Goal: Navigation & Orientation: Find specific page/section

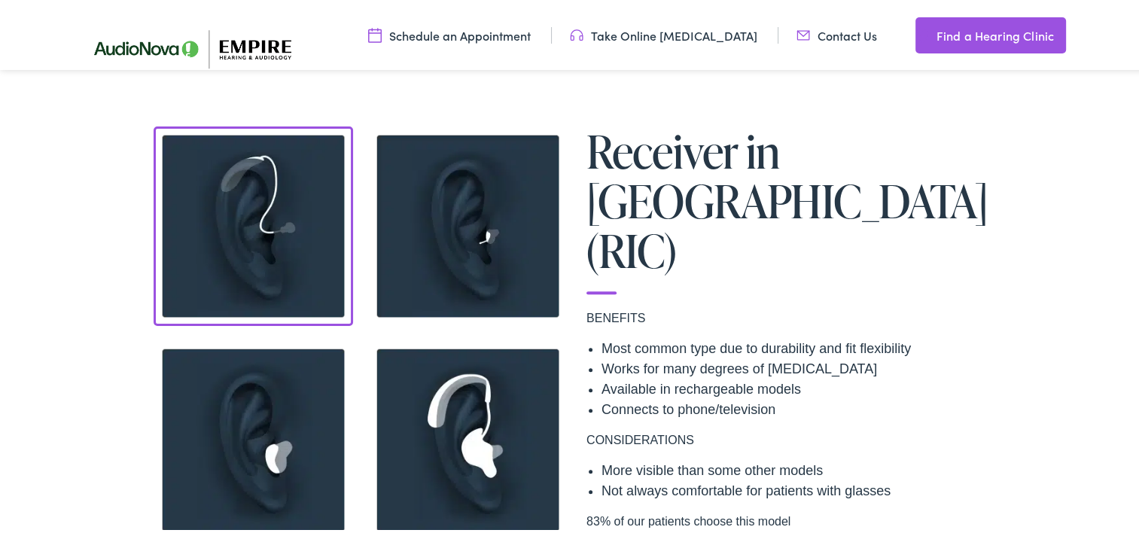
scroll to position [1174, 0]
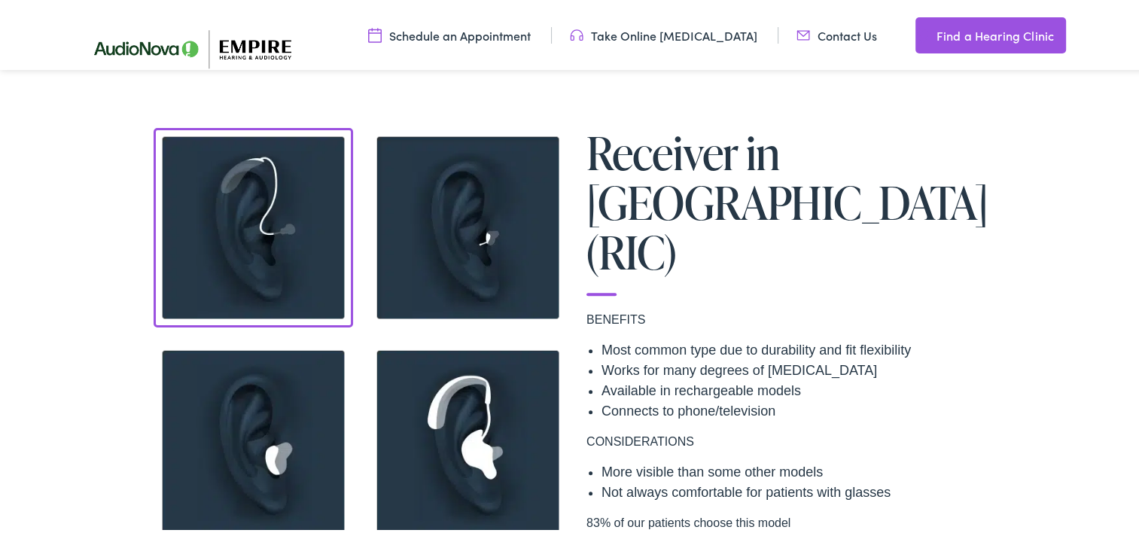
click at [289, 241] on img at bounding box center [253, 225] width 199 height 199
click at [455, 226] on img at bounding box center [467, 225] width 199 height 199
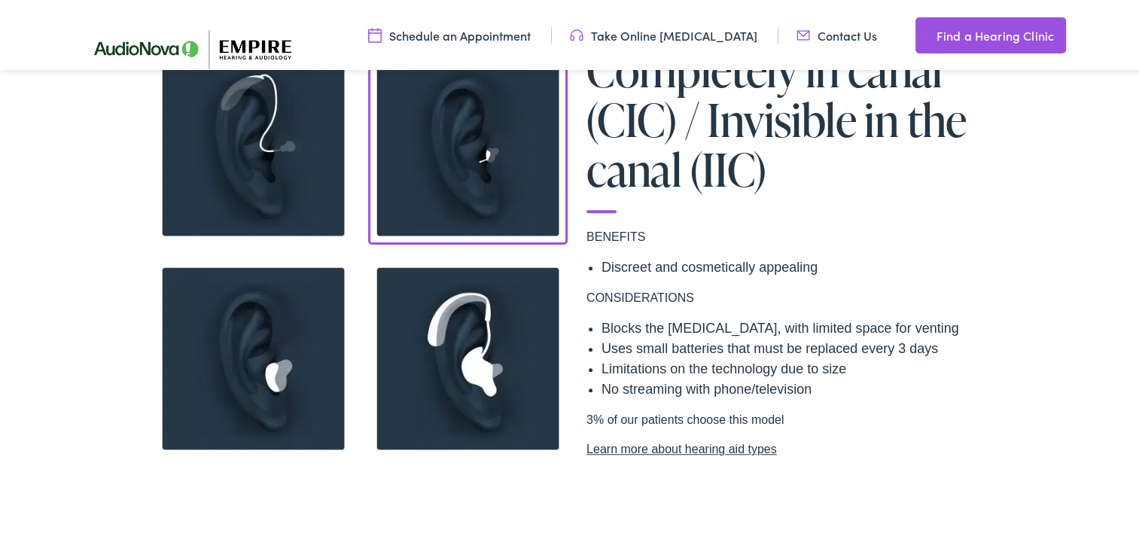
scroll to position [1295, 0]
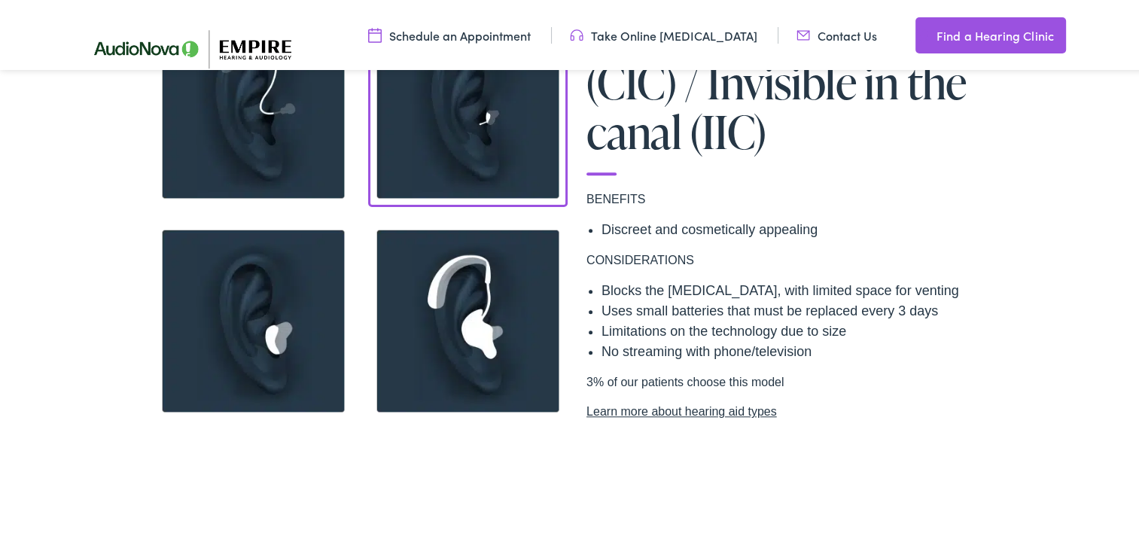
click at [245, 336] on img at bounding box center [253, 318] width 199 height 199
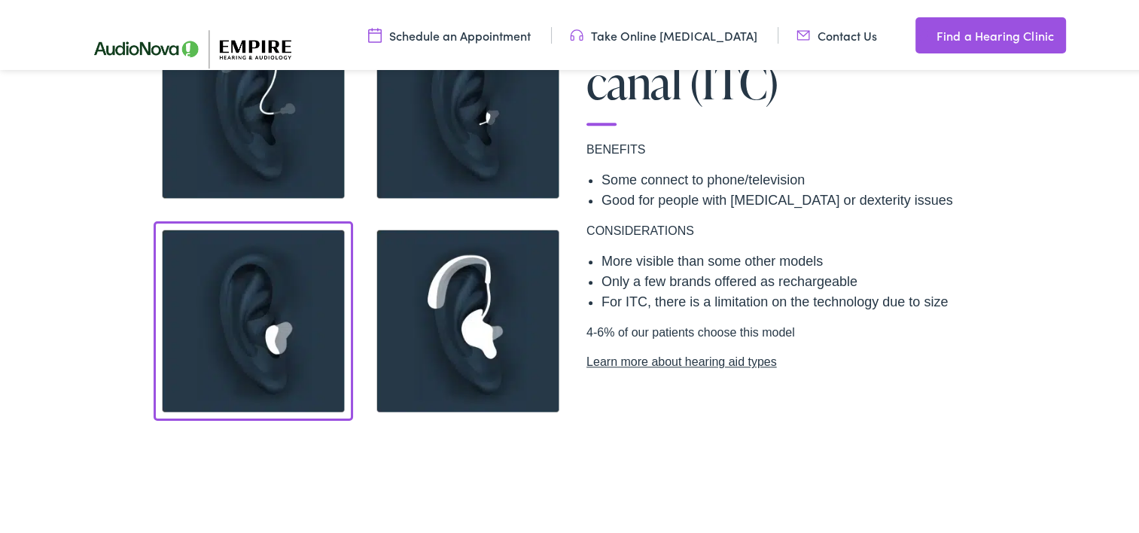
click at [446, 304] on img at bounding box center [467, 318] width 199 height 199
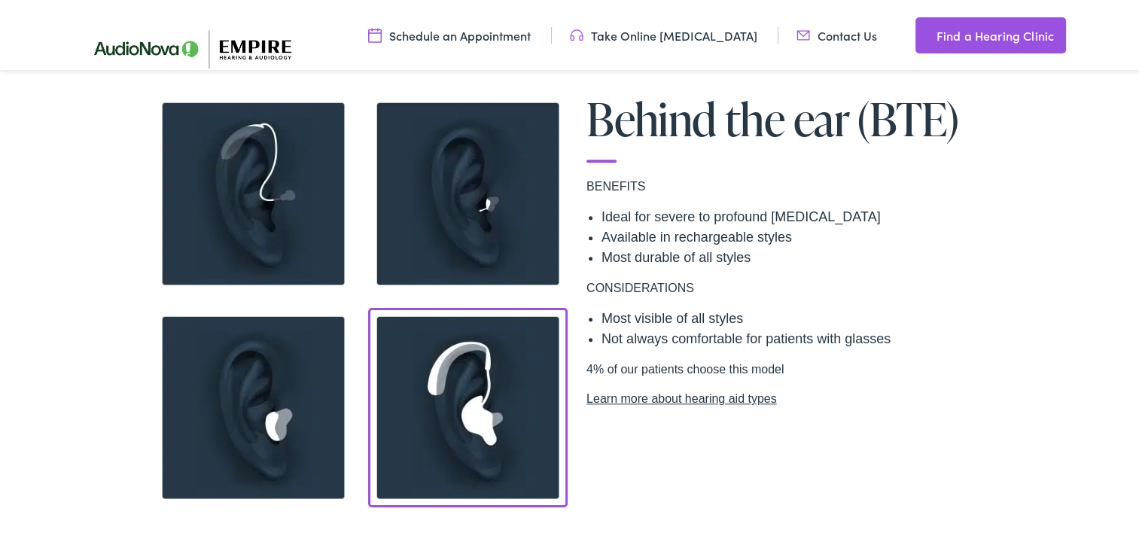
scroll to position [1204, 0]
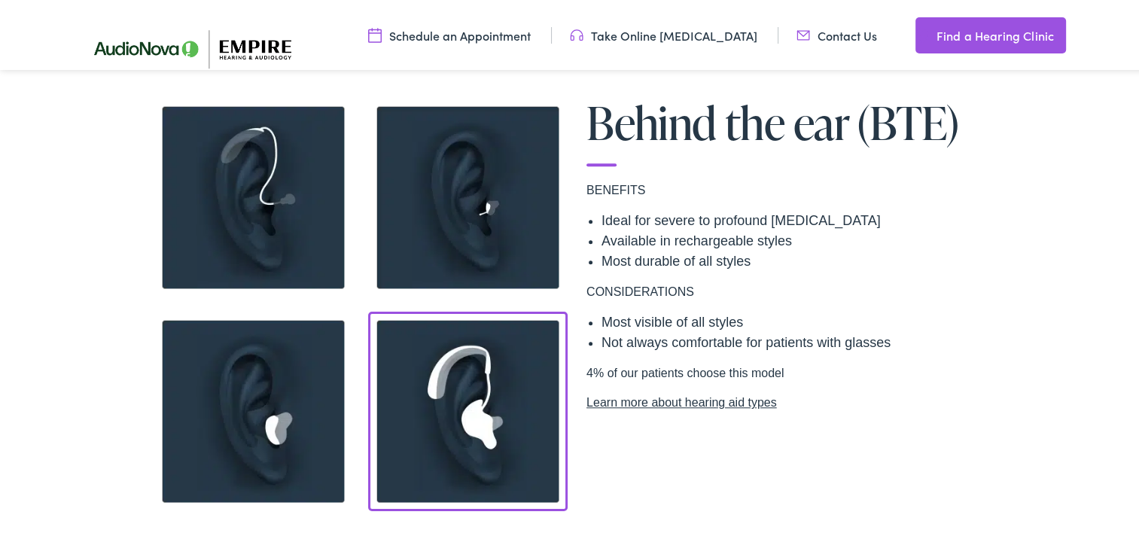
click at [226, 163] on img at bounding box center [253, 195] width 199 height 199
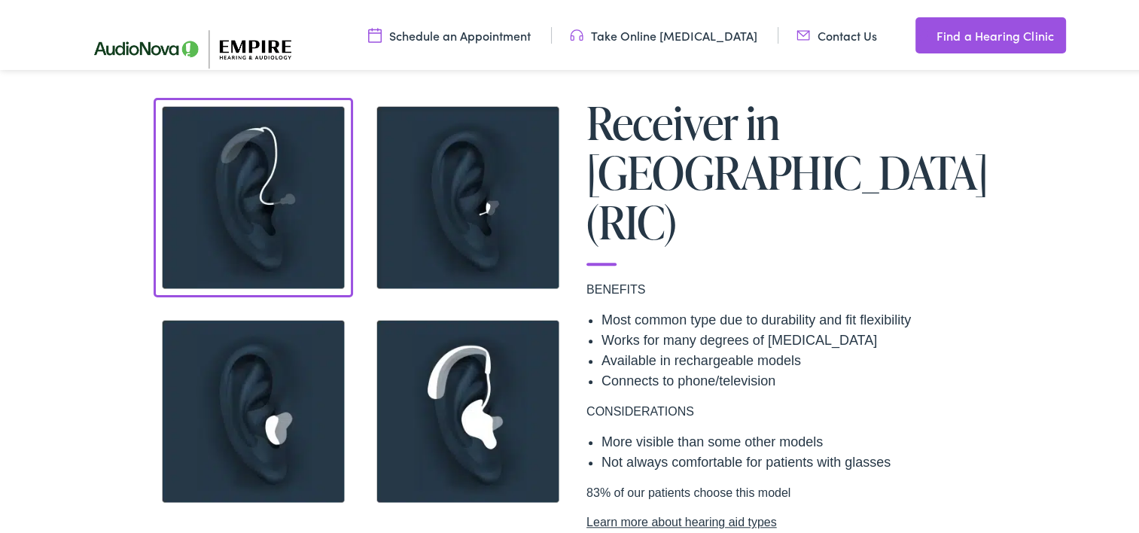
click at [958, 36] on link "Find a Hearing Clinic" at bounding box center [990, 33] width 151 height 36
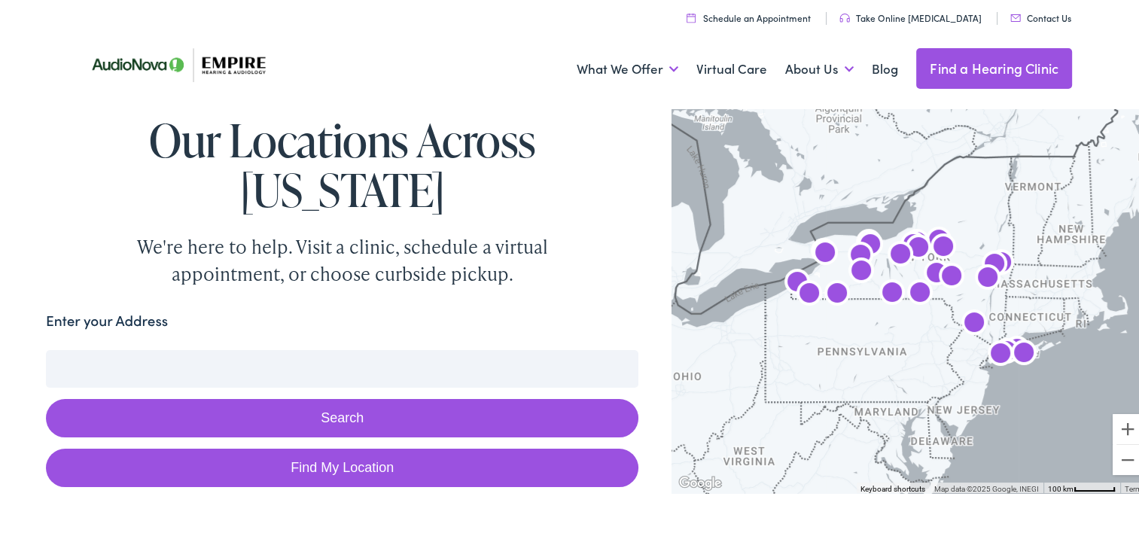
click at [377, 348] on input "Enter your Address" at bounding box center [342, 367] width 592 height 38
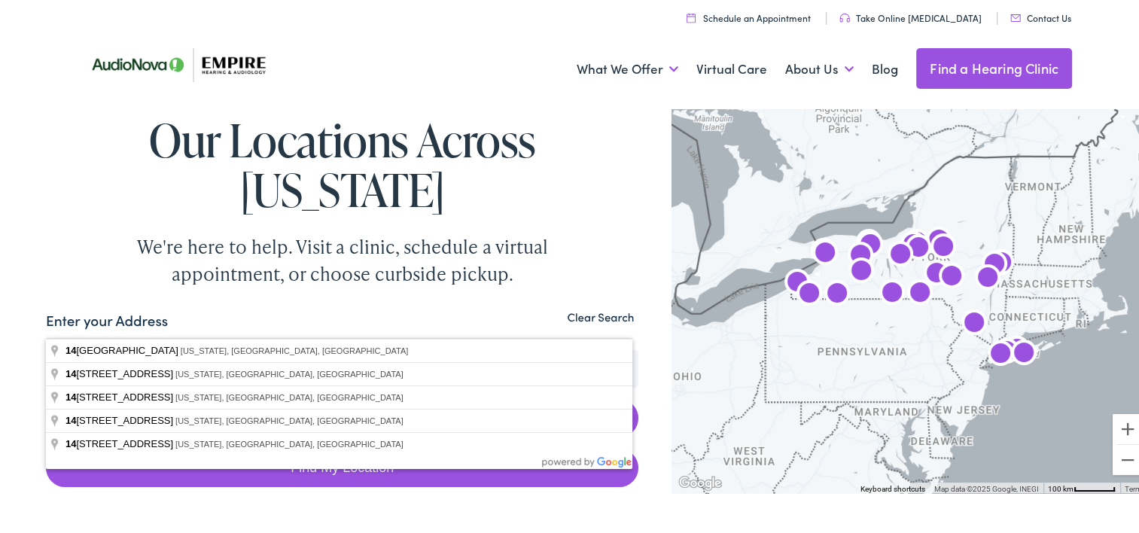
type input "1"
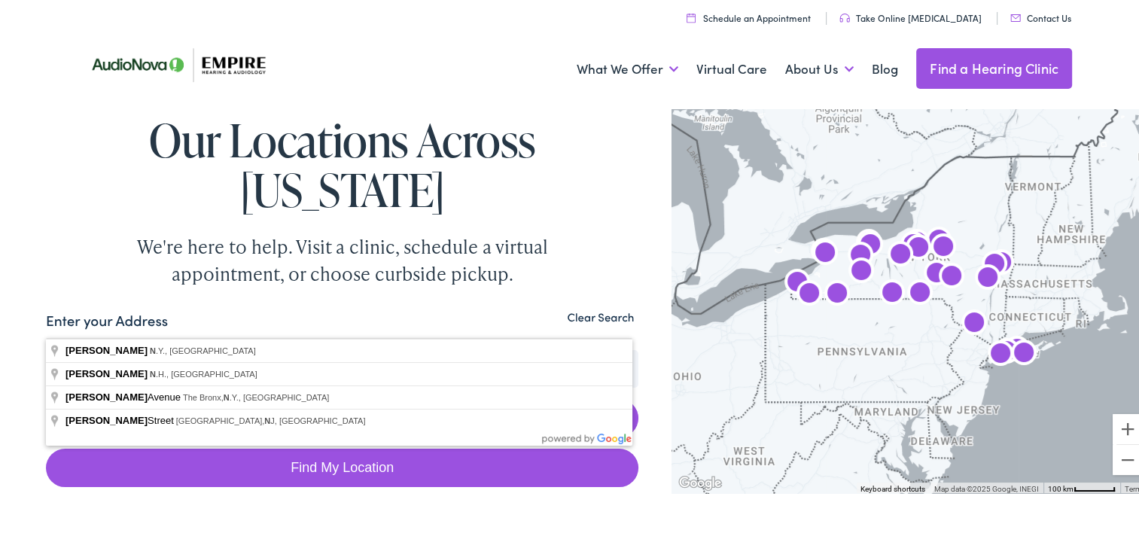
type input "[PERSON_NAME] ny"
click at [46, 397] on button "Search" at bounding box center [342, 416] width 592 height 38
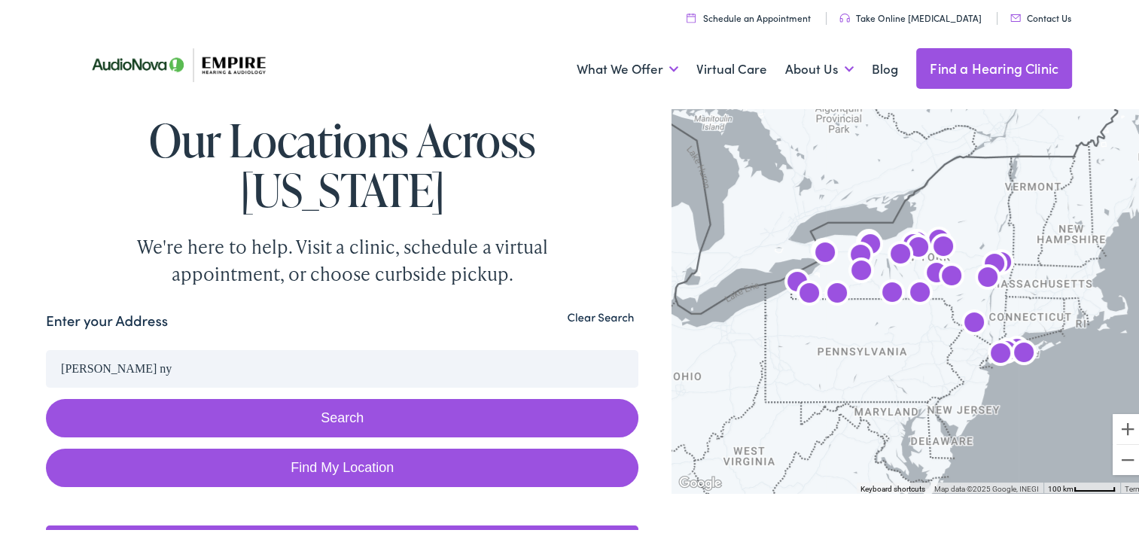
click at [388, 397] on button "Search" at bounding box center [342, 416] width 592 height 38
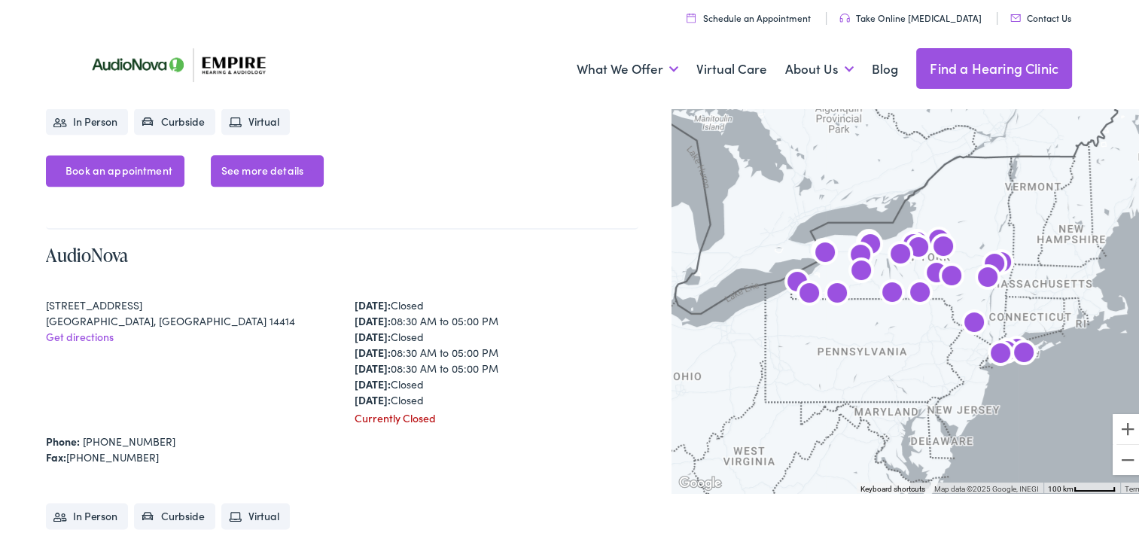
scroll to position [2331, 0]
